Goal: Transaction & Acquisition: Purchase product/service

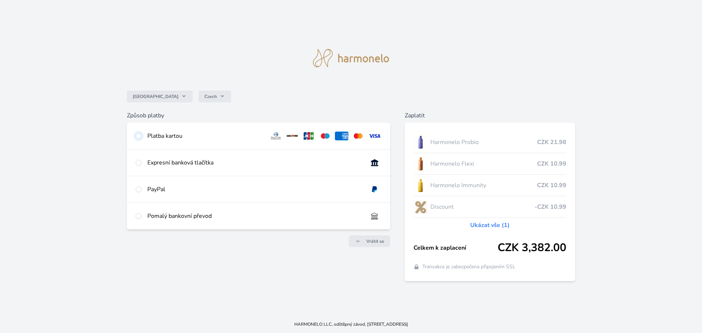
click at [136, 136] on input "radio" at bounding box center [139, 136] width 6 height 6
radio input "true"
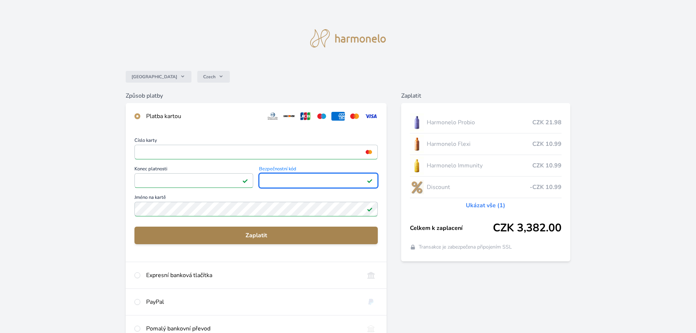
click at [262, 237] on span "Zaplatit" at bounding box center [256, 235] width 232 height 9
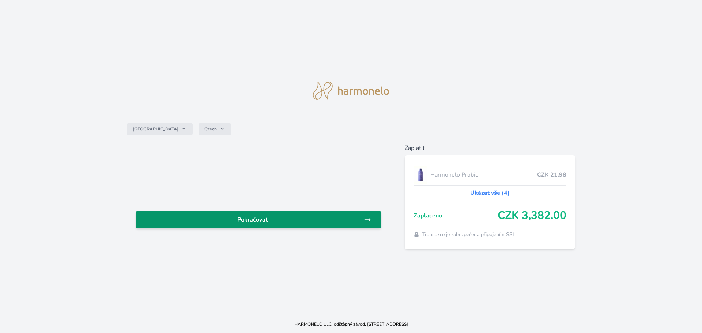
click at [368, 219] on icon at bounding box center [367, 219] width 7 height 7
